Goal: Information Seeking & Learning: Learn about a topic

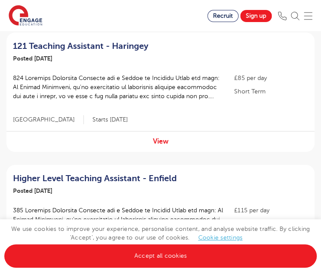
scroll to position [215, 0]
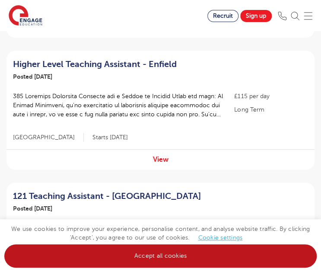
click at [157, 249] on link "Accept all cookies" at bounding box center [160, 255] width 313 height 23
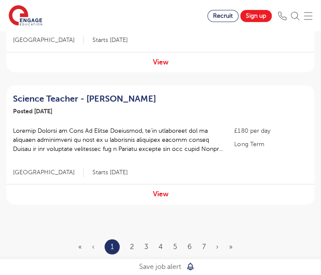
scroll to position [1259, 0]
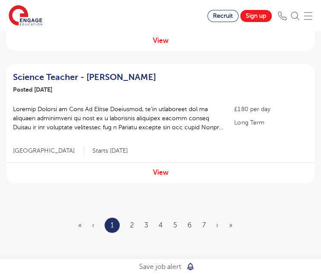
click at [133, 219] on li "2" at bounding box center [132, 224] width 4 height 11
click at [133, 221] on link "2" at bounding box center [132, 225] width 4 height 8
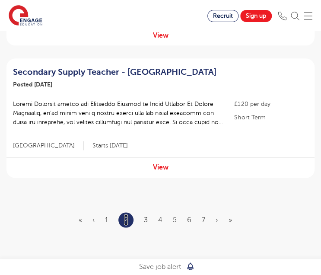
scroll to position [1290, 0]
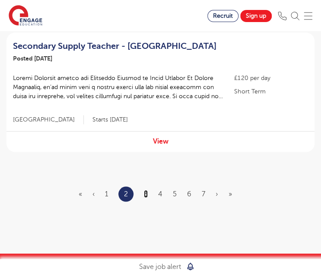
click at [145, 190] on link "3" at bounding box center [146, 194] width 4 height 8
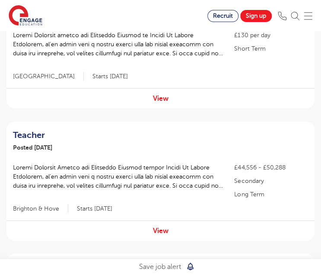
scroll to position [940, 0]
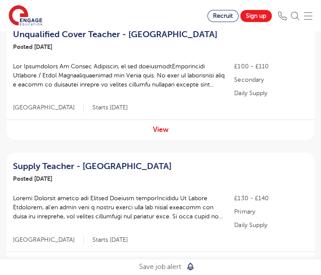
scroll to position [1253, 0]
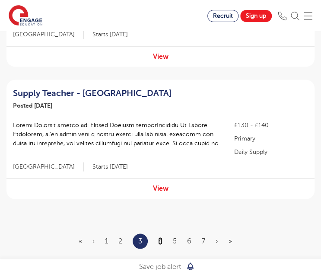
click at [158, 237] on link "4" at bounding box center [160, 241] width 4 height 8
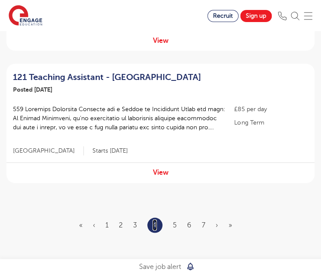
scroll to position [1262, 0]
